Goal: Task Accomplishment & Management: Complete application form

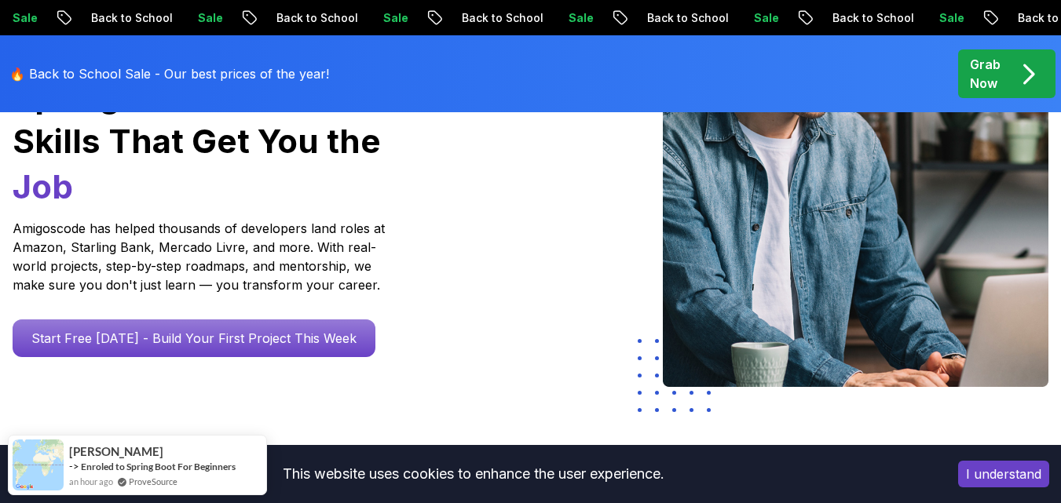
scroll to position [314, 0]
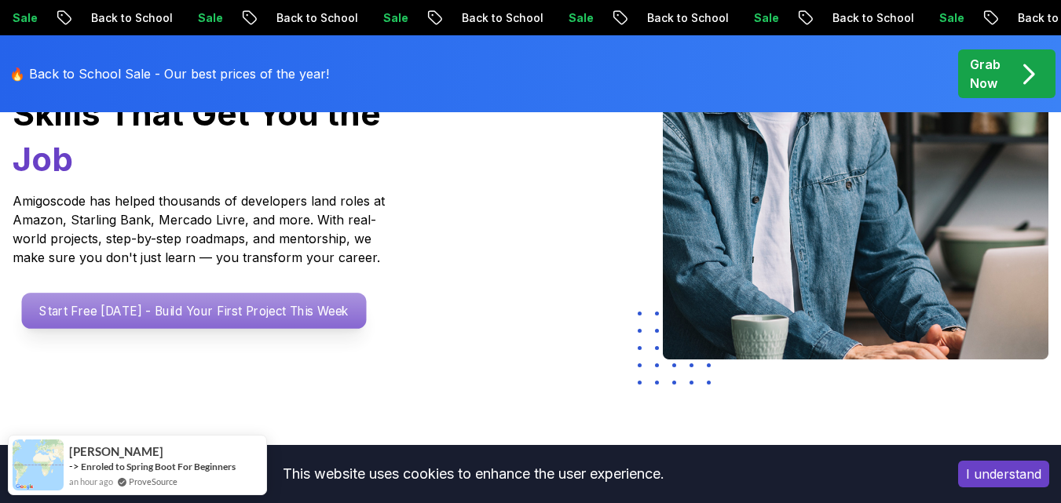
click at [329, 293] on p "Start Free [DATE] - Build Your First Project This Week" at bounding box center [194, 311] width 345 height 36
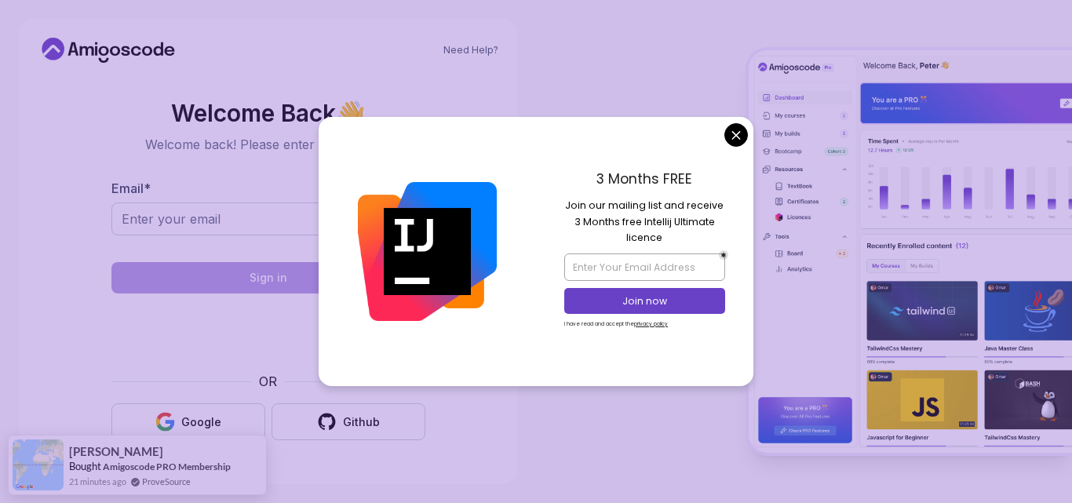
click at [730, 130] on body "Need Help? Welcome Back 👋 Welcome back! Please enter your details. Email * Sign…" at bounding box center [536, 251] width 1072 height 503
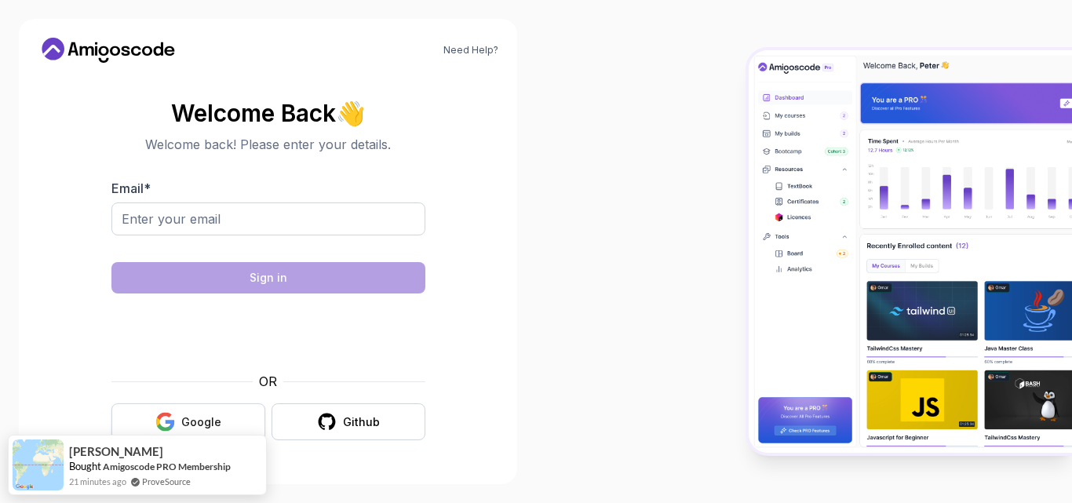
click at [235, 416] on button "Google" at bounding box center [188, 422] width 154 height 37
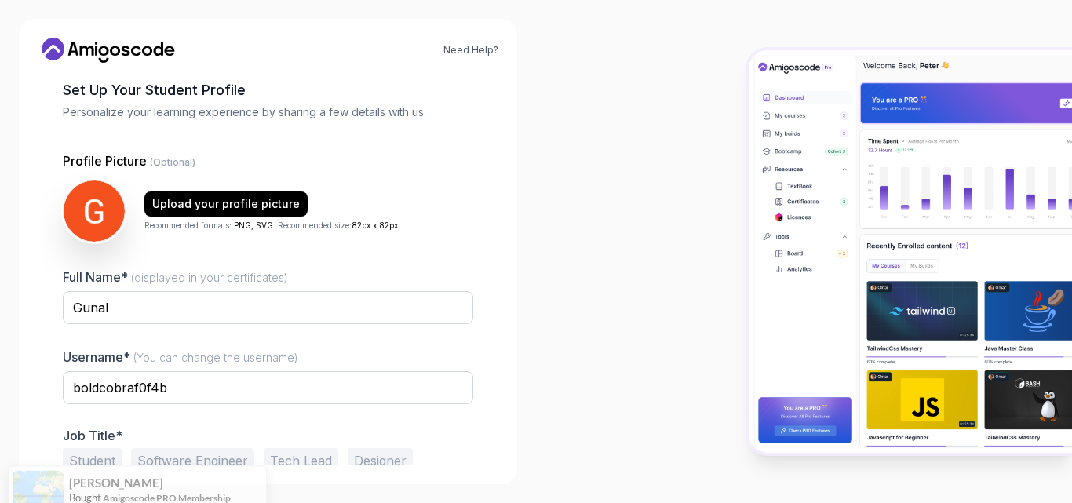
scroll to position [152, 0]
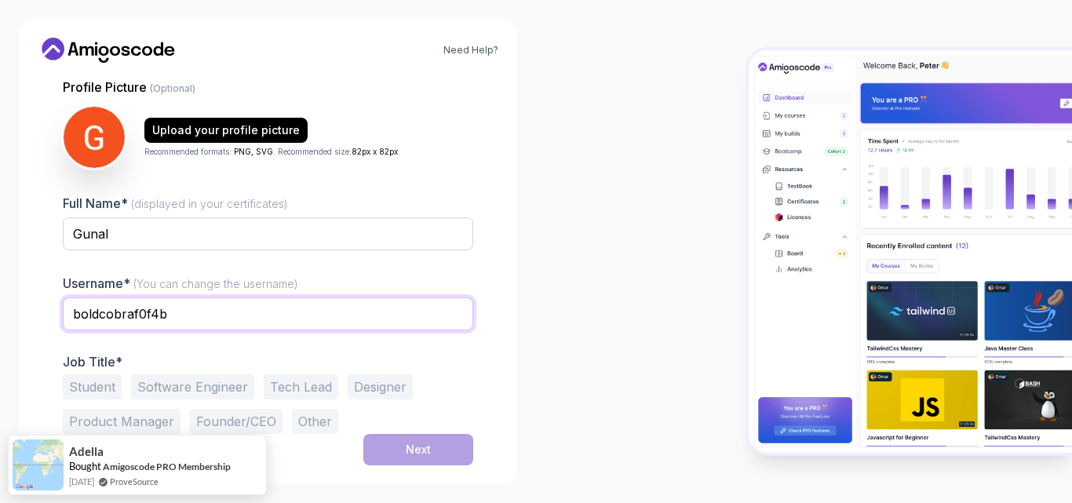
click at [239, 314] on input "boldcobraf0f4b" at bounding box center [268, 314] width 411 height 33
drag, startPoint x: 239, startPoint y: 314, endPoint x: 59, endPoint y: 316, distance: 179.8
click at [59, 316] on div "1 Set Up Your Profile 1 Set Up Your Profile 2 Let's Get to Know You Set Up Your…" at bounding box center [268, 270] width 461 height 390
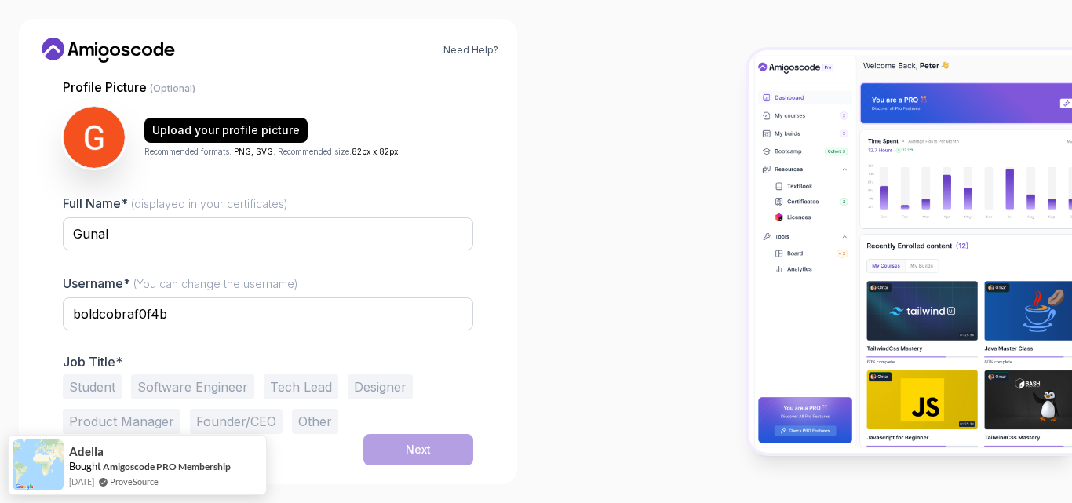
click at [177, 378] on button "Software Engineer" at bounding box center [192, 386] width 123 height 25
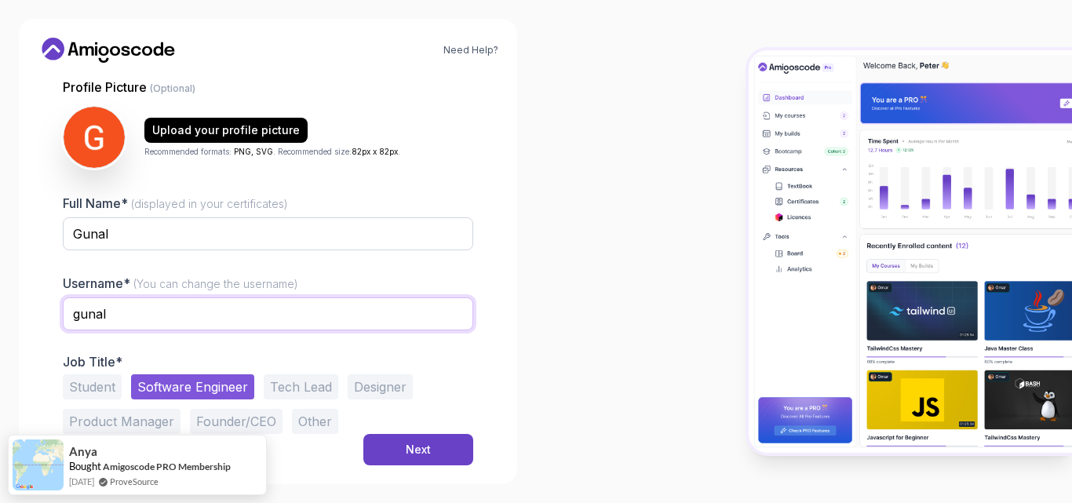
type input "gunal"
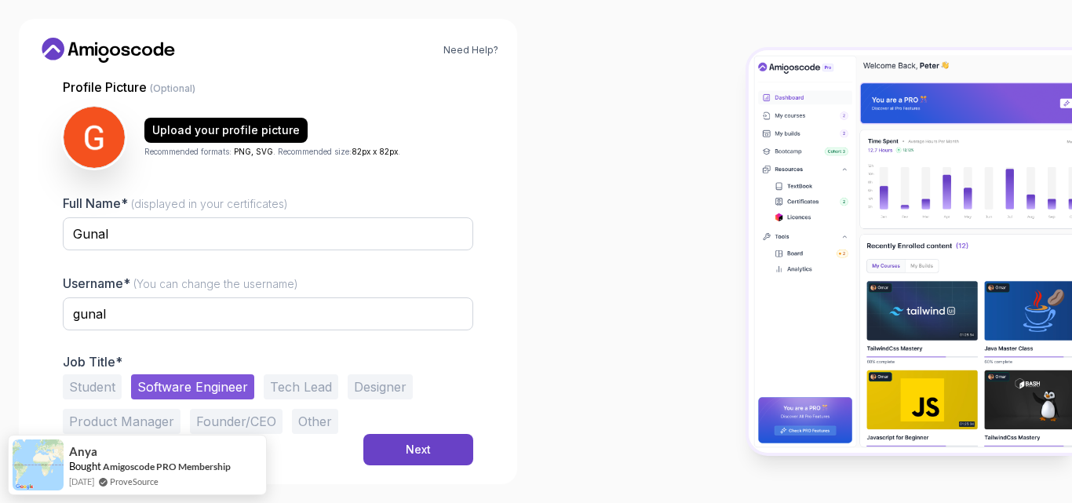
click at [352, 279] on div "Username* (You can change the username) gunal" at bounding box center [268, 311] width 411 height 74
click at [404, 454] on button "Next" at bounding box center [418, 449] width 110 height 31
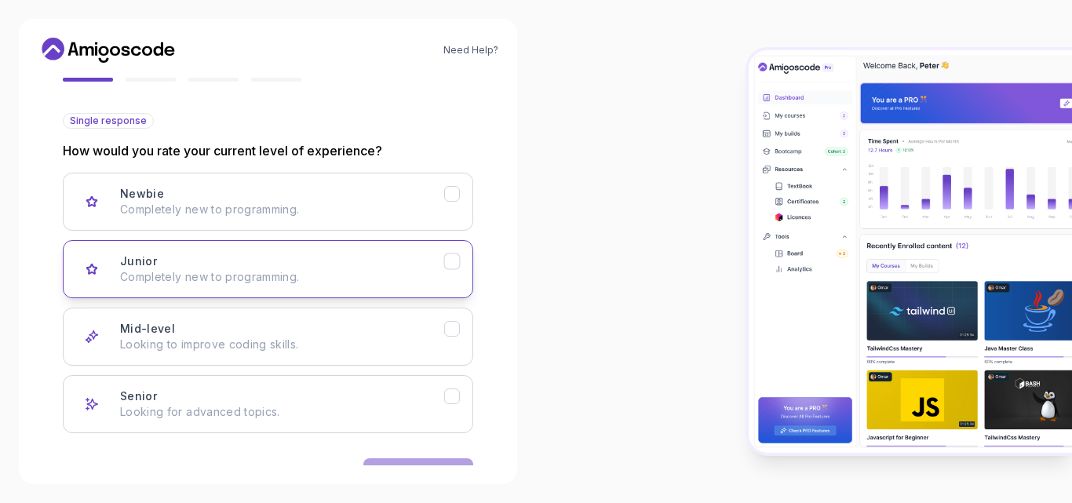
click at [247, 274] on p "Completely new to programming." at bounding box center [282, 277] width 324 height 16
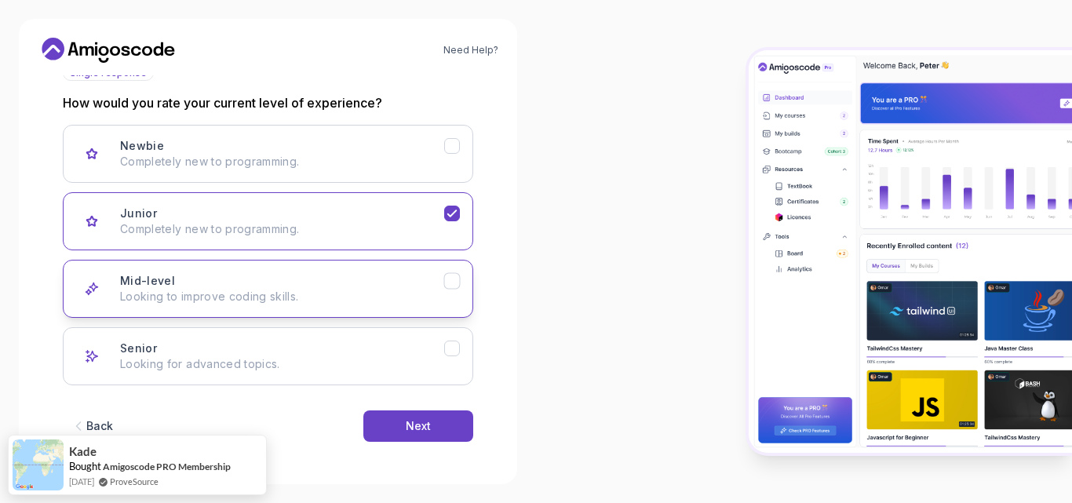
scroll to position [201, 0]
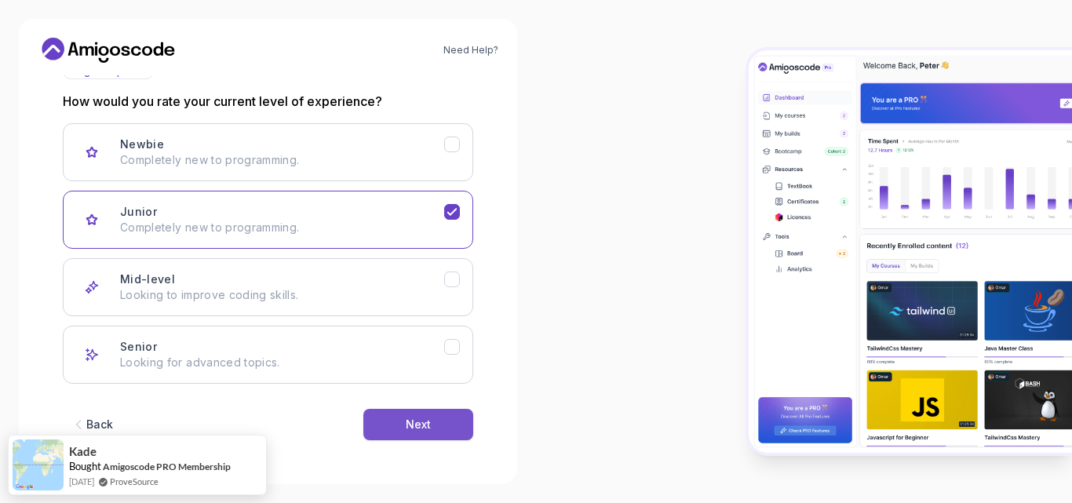
click at [376, 419] on button "Next" at bounding box center [418, 424] width 110 height 31
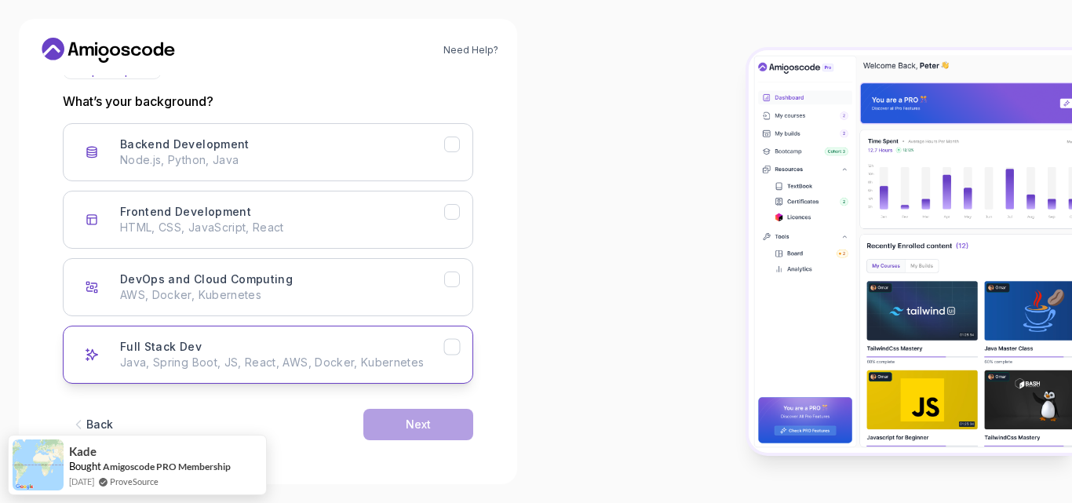
click at [321, 351] on div "Full Stack Dev Java, Spring Boot, JS, React, AWS, Docker, Kubernetes" at bounding box center [282, 354] width 324 height 31
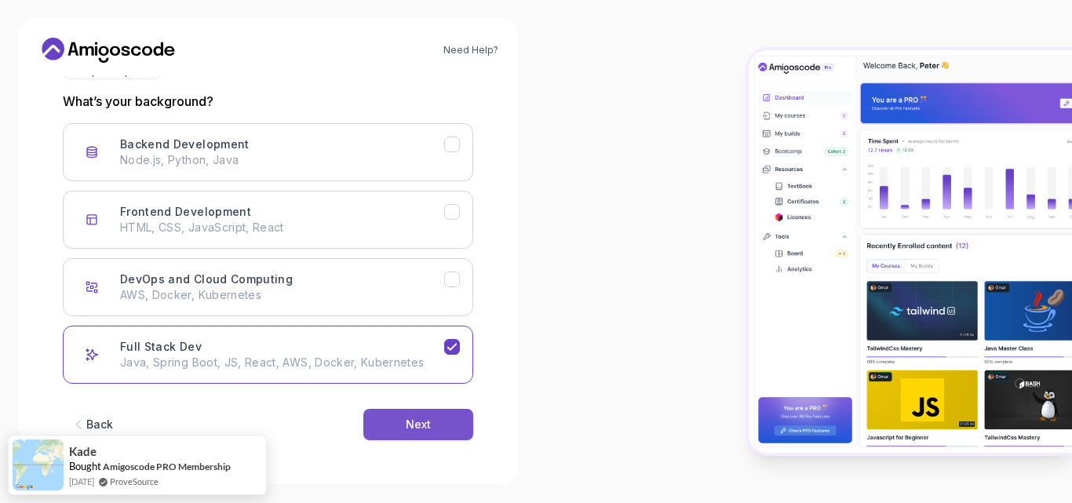
click at [396, 431] on button "Next" at bounding box center [418, 424] width 110 height 31
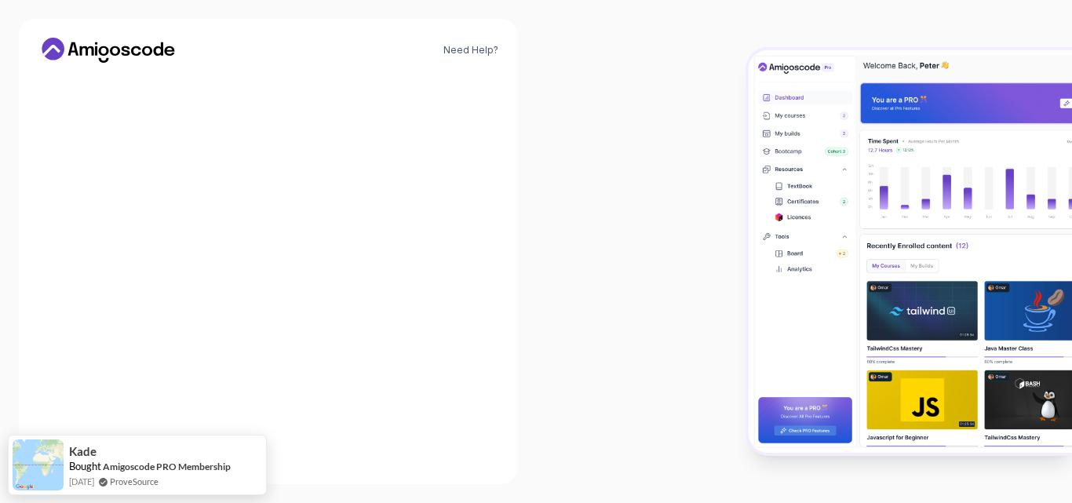
scroll to position [182, 0]
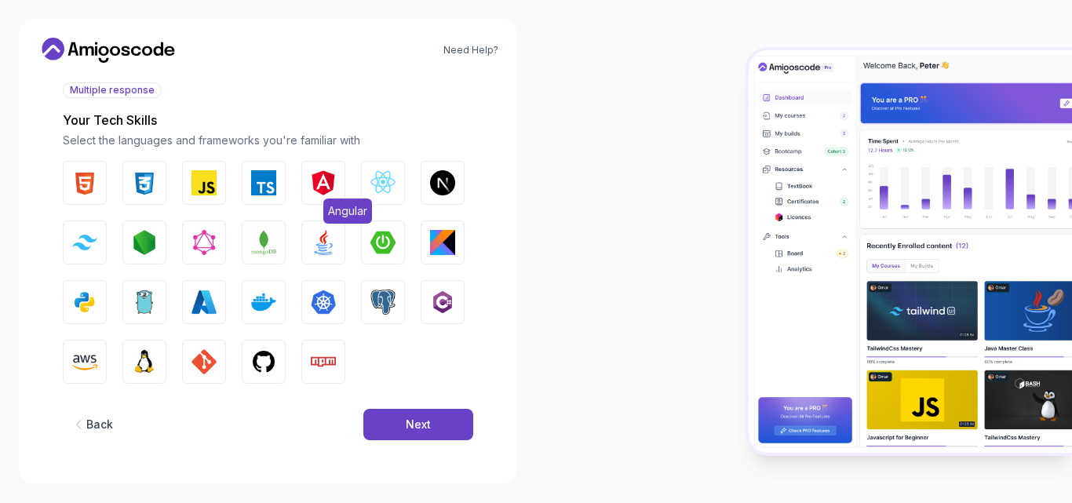
click at [322, 163] on button "Angular" at bounding box center [323, 183] width 44 height 44
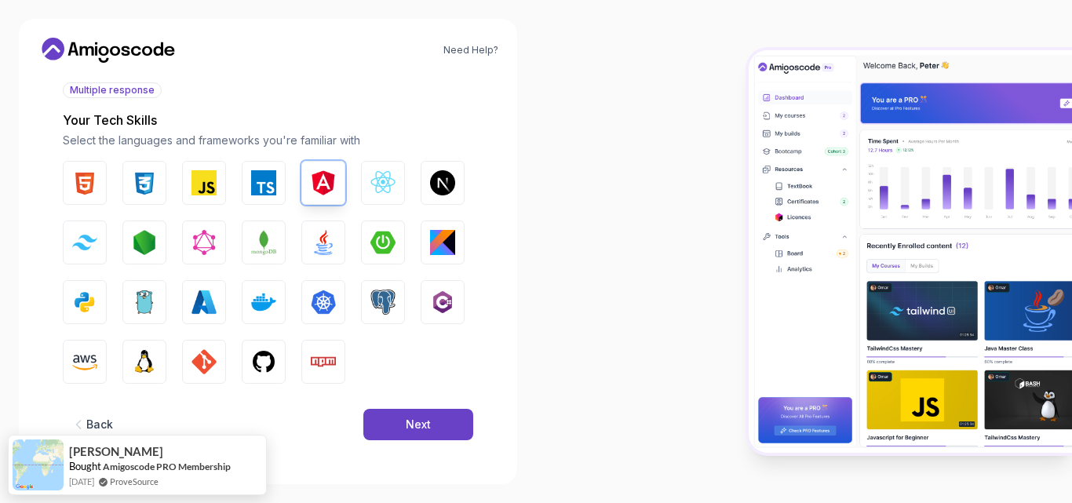
click at [405, 246] on div "HTML CSS JavaScript TypeScript Angular React.js Next.js Tailwind CSS Node.js Gr…" at bounding box center [268, 272] width 411 height 223
click at [390, 243] on img "button" at bounding box center [383, 242] width 25 height 25
click at [266, 361] on img "button" at bounding box center [263, 361] width 25 height 25
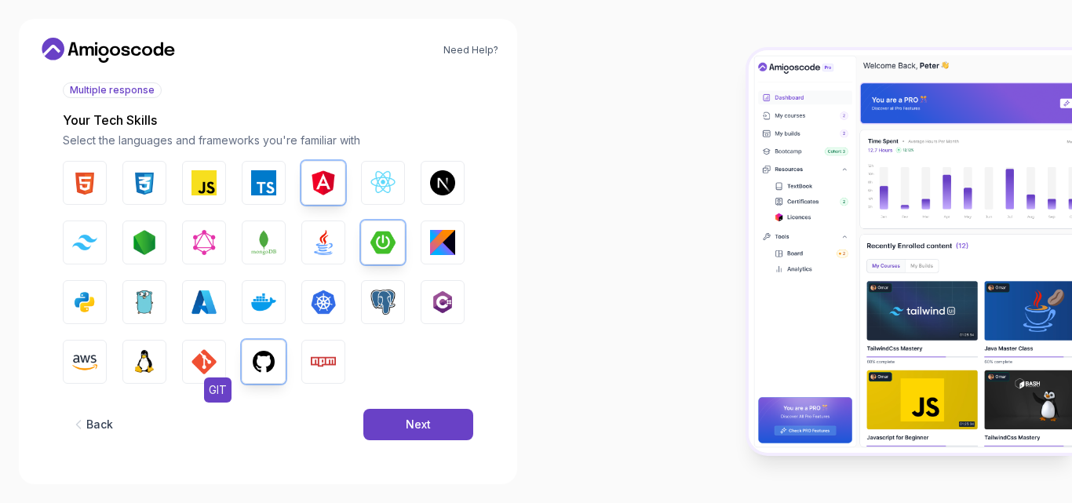
click at [218, 356] on button "GIT" at bounding box center [204, 362] width 44 height 44
click at [312, 357] on img "button" at bounding box center [323, 361] width 25 height 25
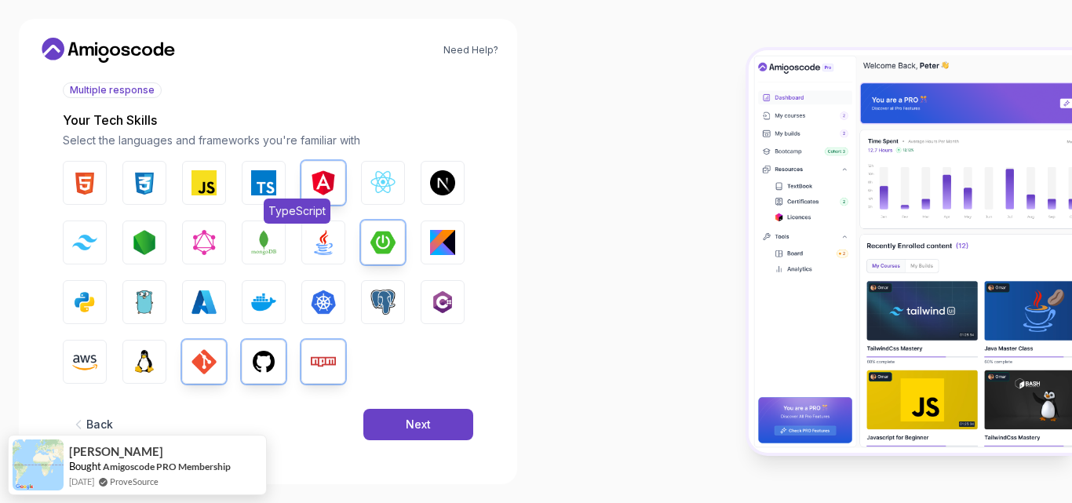
click at [250, 192] on button "TypeScript" at bounding box center [264, 183] width 44 height 44
click at [215, 185] on img "button" at bounding box center [204, 182] width 25 height 25
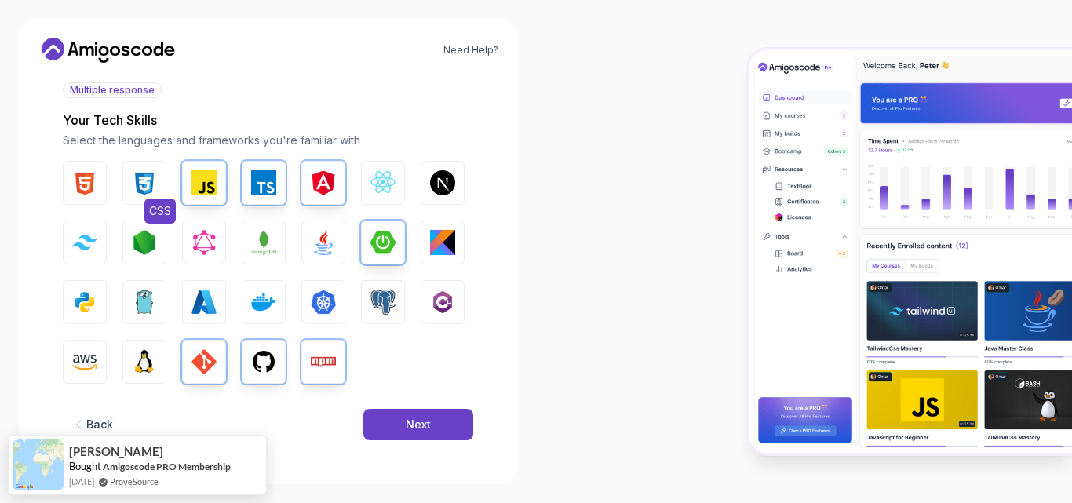
click at [135, 176] on img "button" at bounding box center [144, 182] width 25 height 25
click at [98, 175] on button "HTML" at bounding box center [85, 183] width 44 height 44
click at [325, 240] on img "button" at bounding box center [323, 242] width 25 height 25
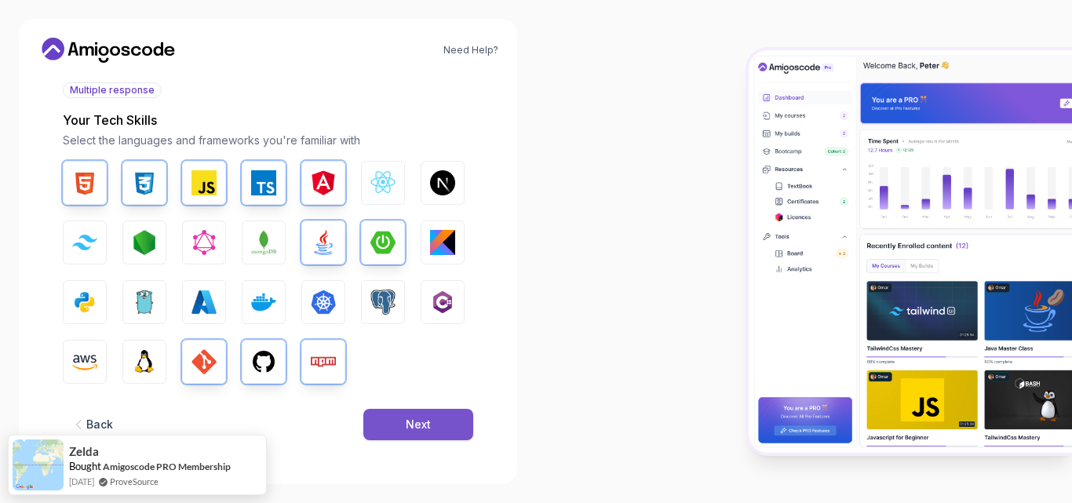
click at [437, 419] on button "Next" at bounding box center [418, 424] width 110 height 31
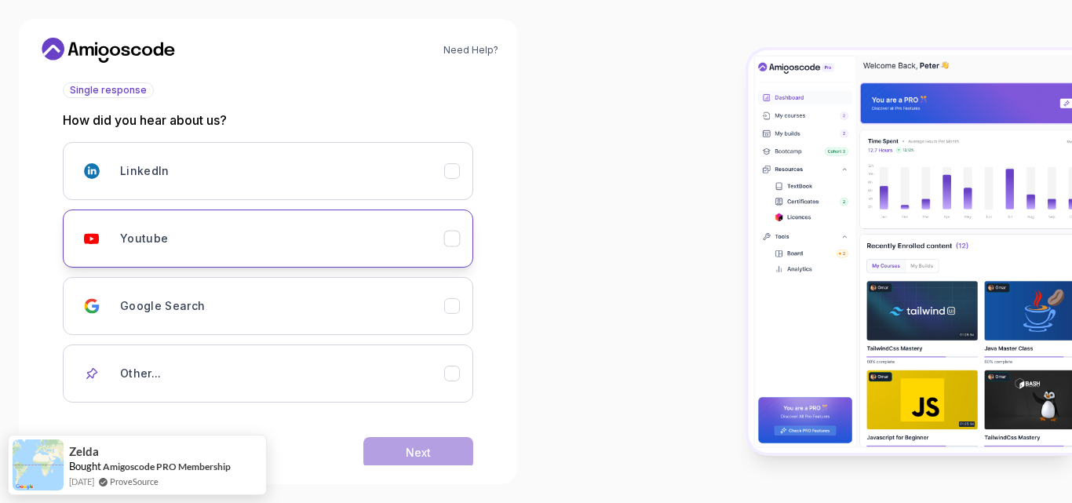
click at [368, 235] on div "Youtube" at bounding box center [282, 238] width 324 height 31
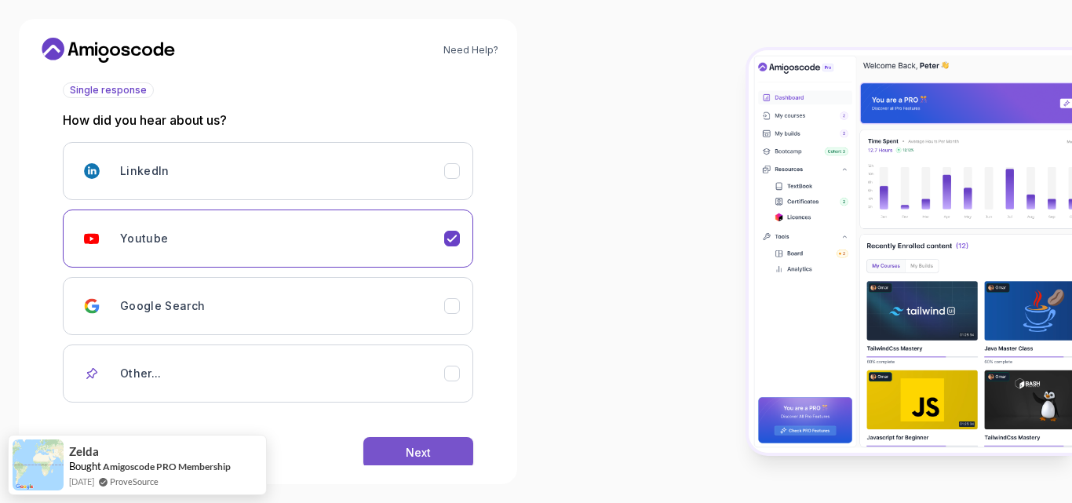
click at [451, 444] on button "Next" at bounding box center [418, 452] width 110 height 31
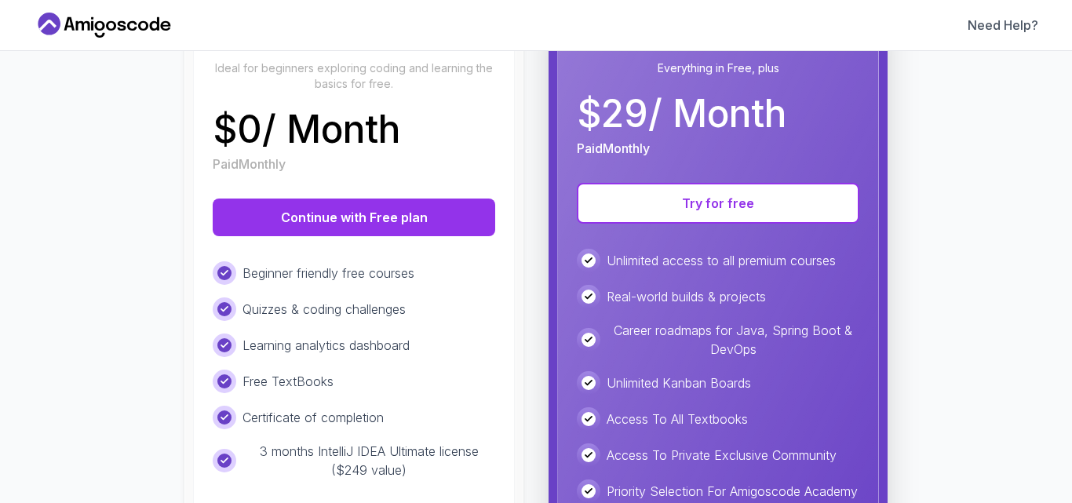
scroll to position [157, 0]
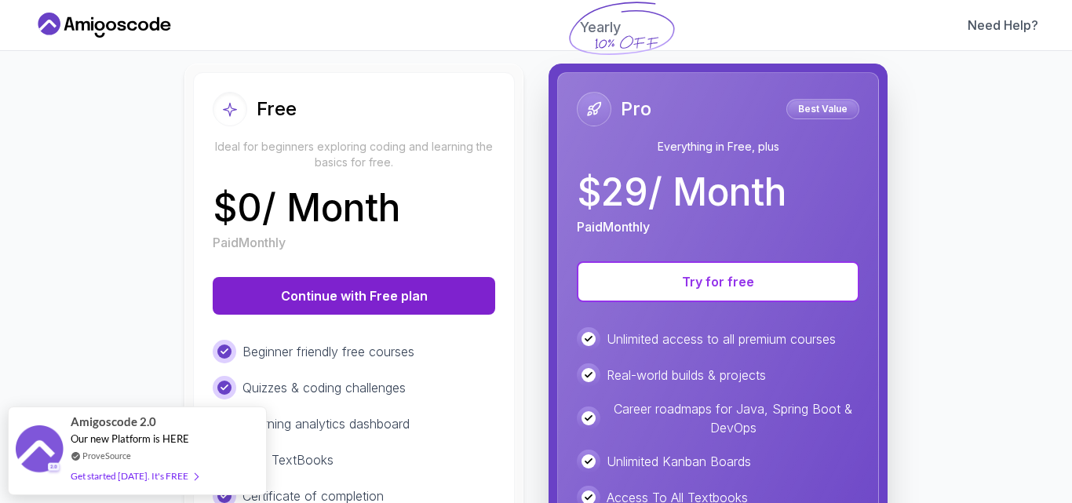
click at [414, 305] on button "Continue with Free plan" at bounding box center [354, 296] width 283 height 38
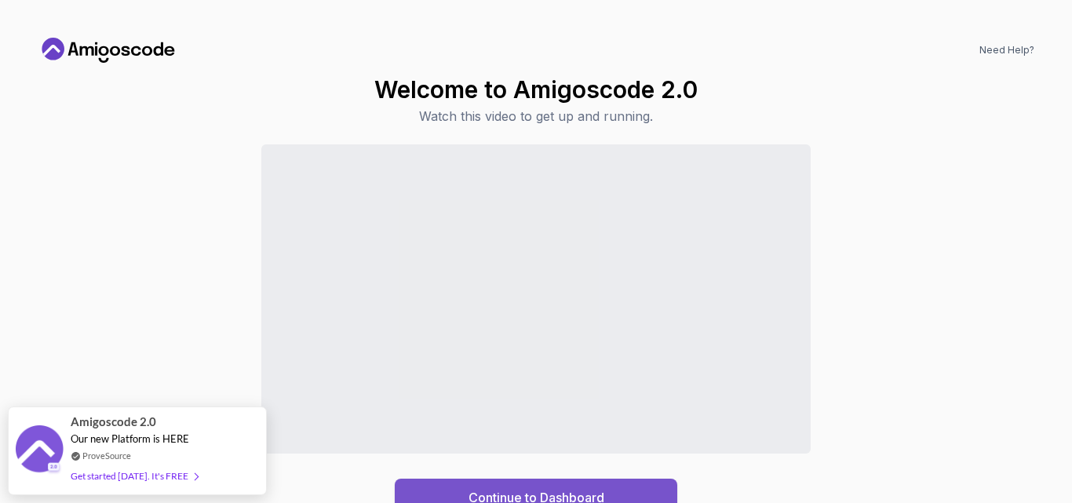
click at [620, 488] on button "Continue to Dashboard" at bounding box center [536, 498] width 283 height 38
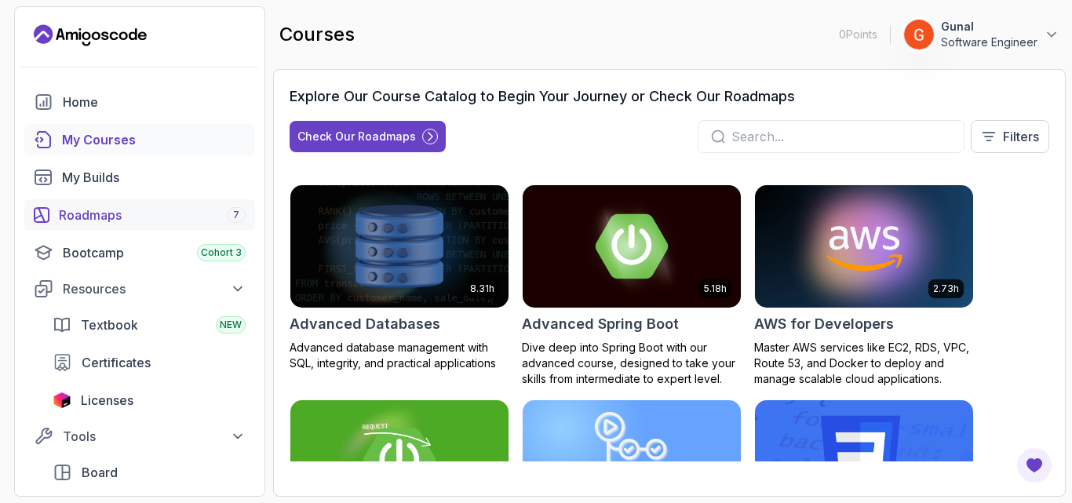
click at [115, 202] on link "Roadmaps 7" at bounding box center [139, 214] width 231 height 31
